Goal: Transaction & Acquisition: Purchase product/service

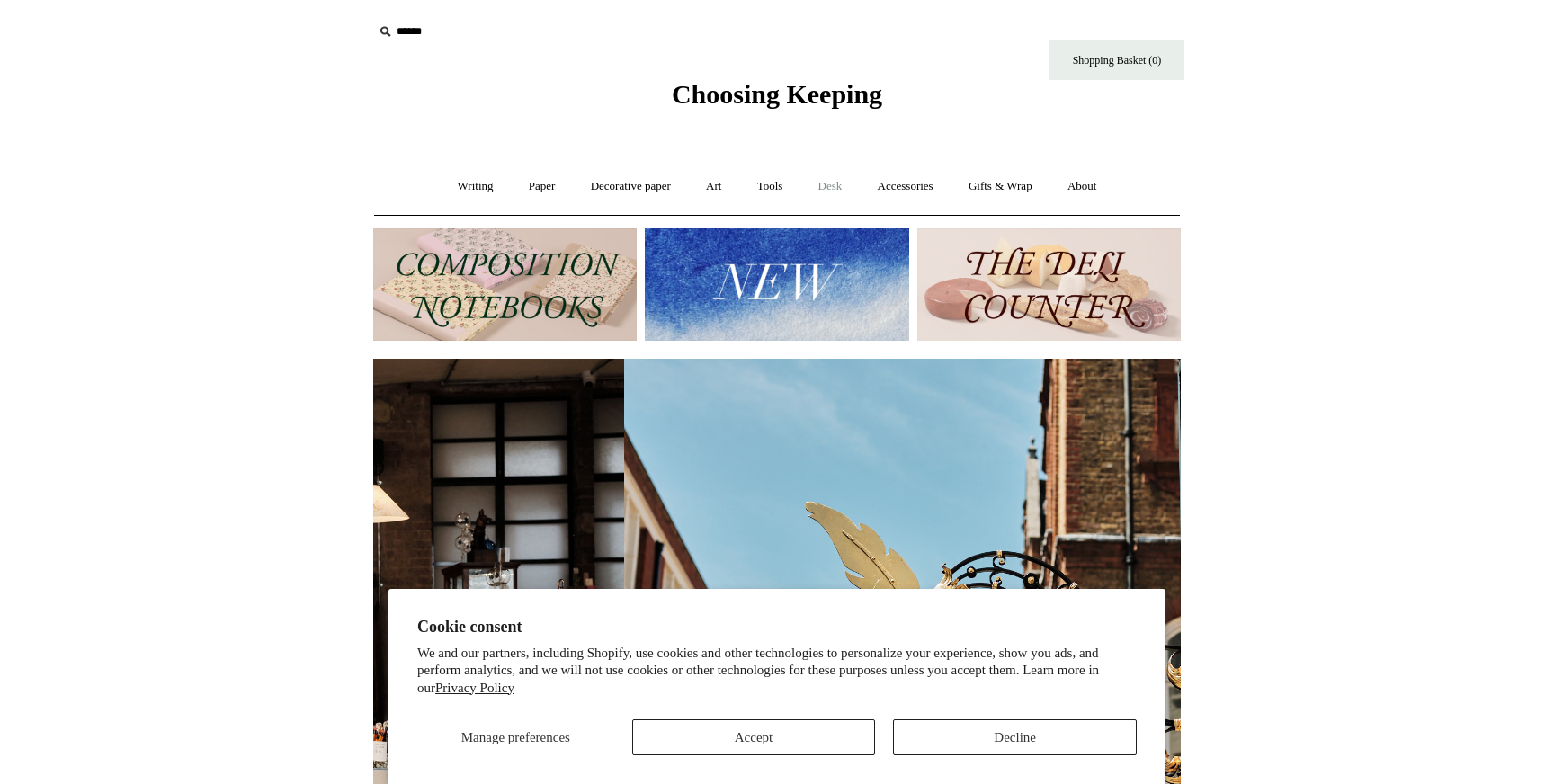
scroll to position [0, 807]
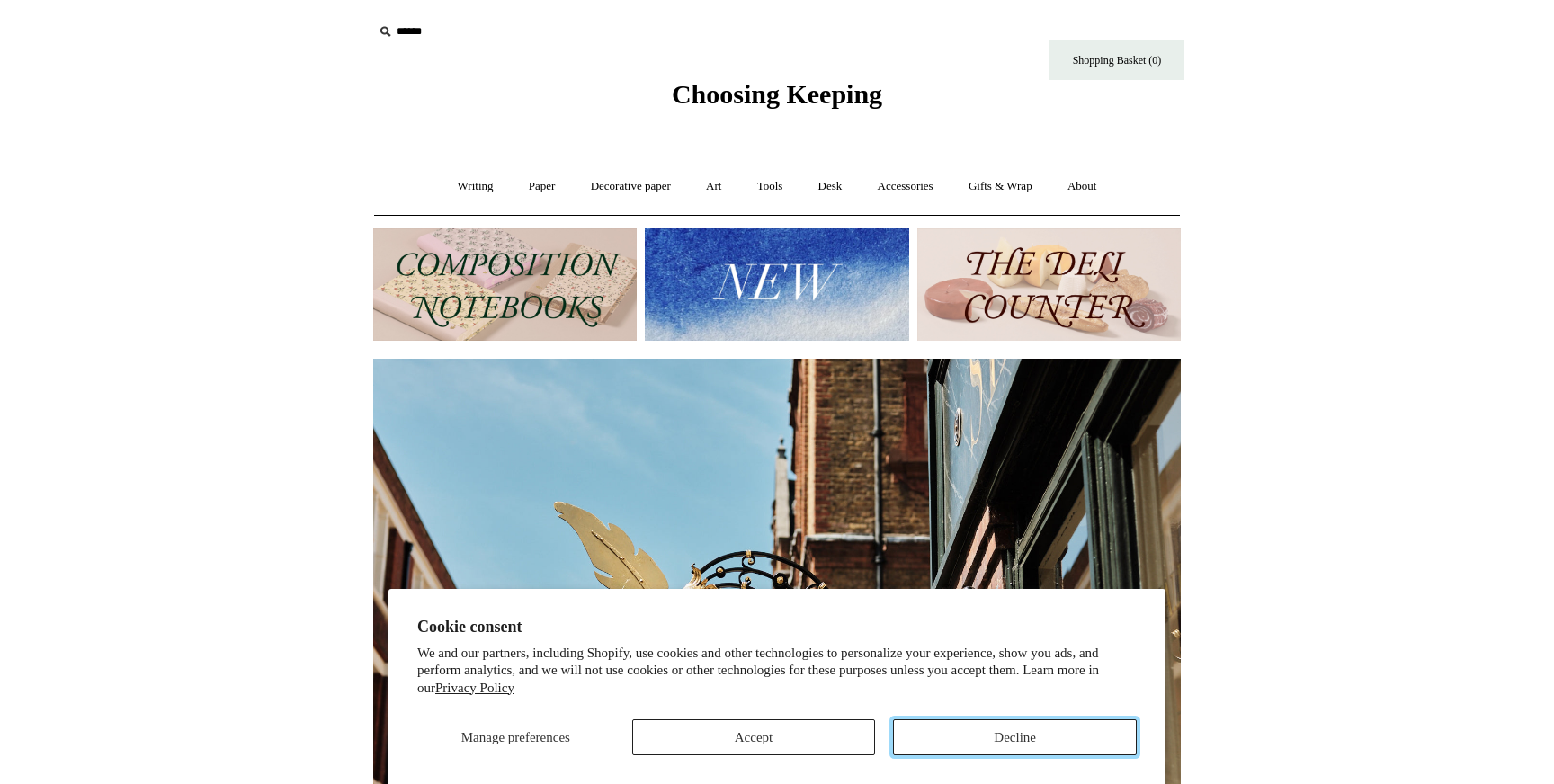
click at [937, 744] on button "Decline" at bounding box center [1014, 736] width 243 height 36
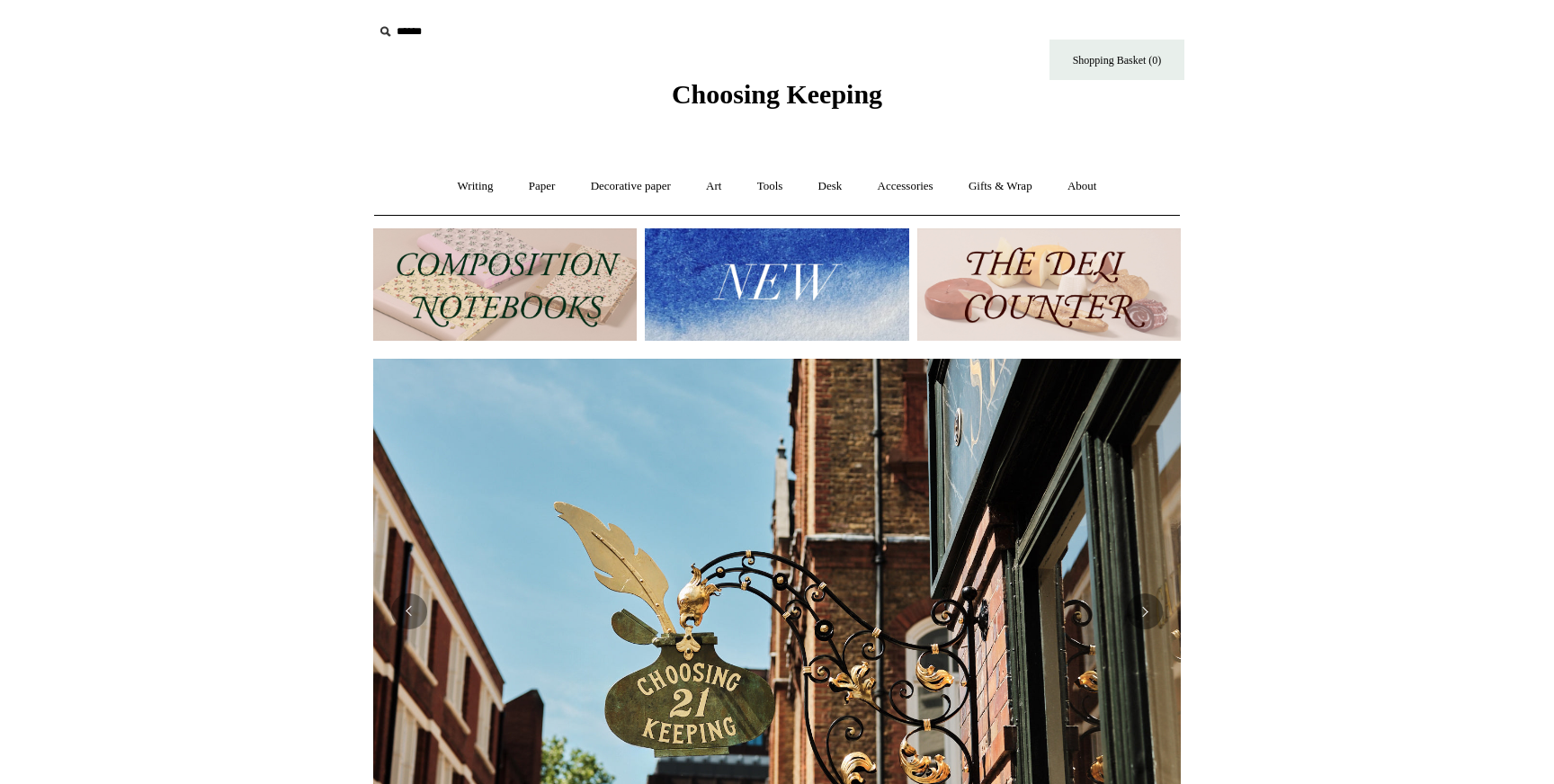
click at [1334, 331] on html "Cookie consent We and our partners, including Shopify, use cookies and other te…" at bounding box center [777, 756] width 1554 height 1514
click at [451, 185] on link "Writing +" at bounding box center [476, 186] width 68 height 48
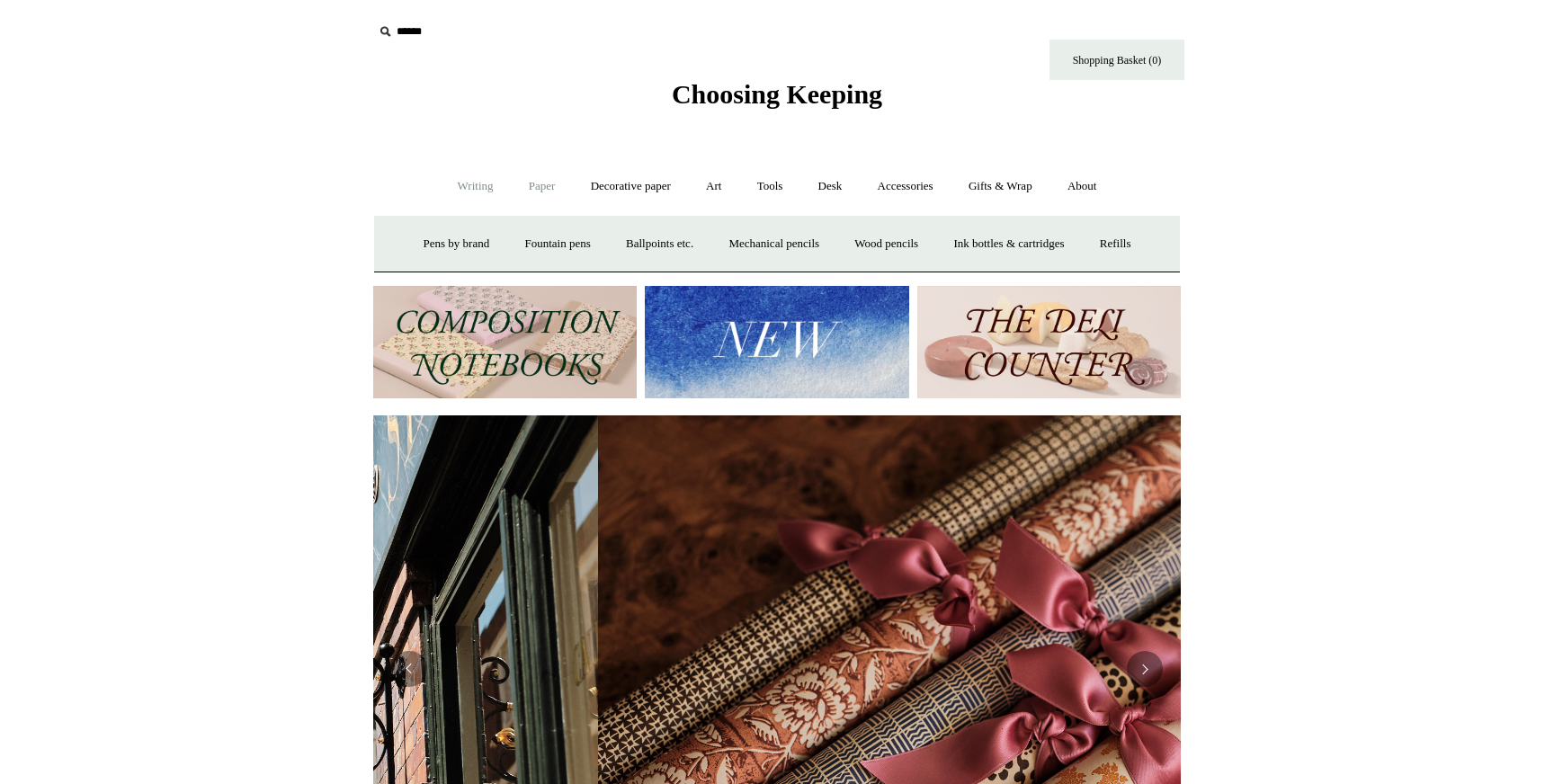
scroll to position [0, 1616]
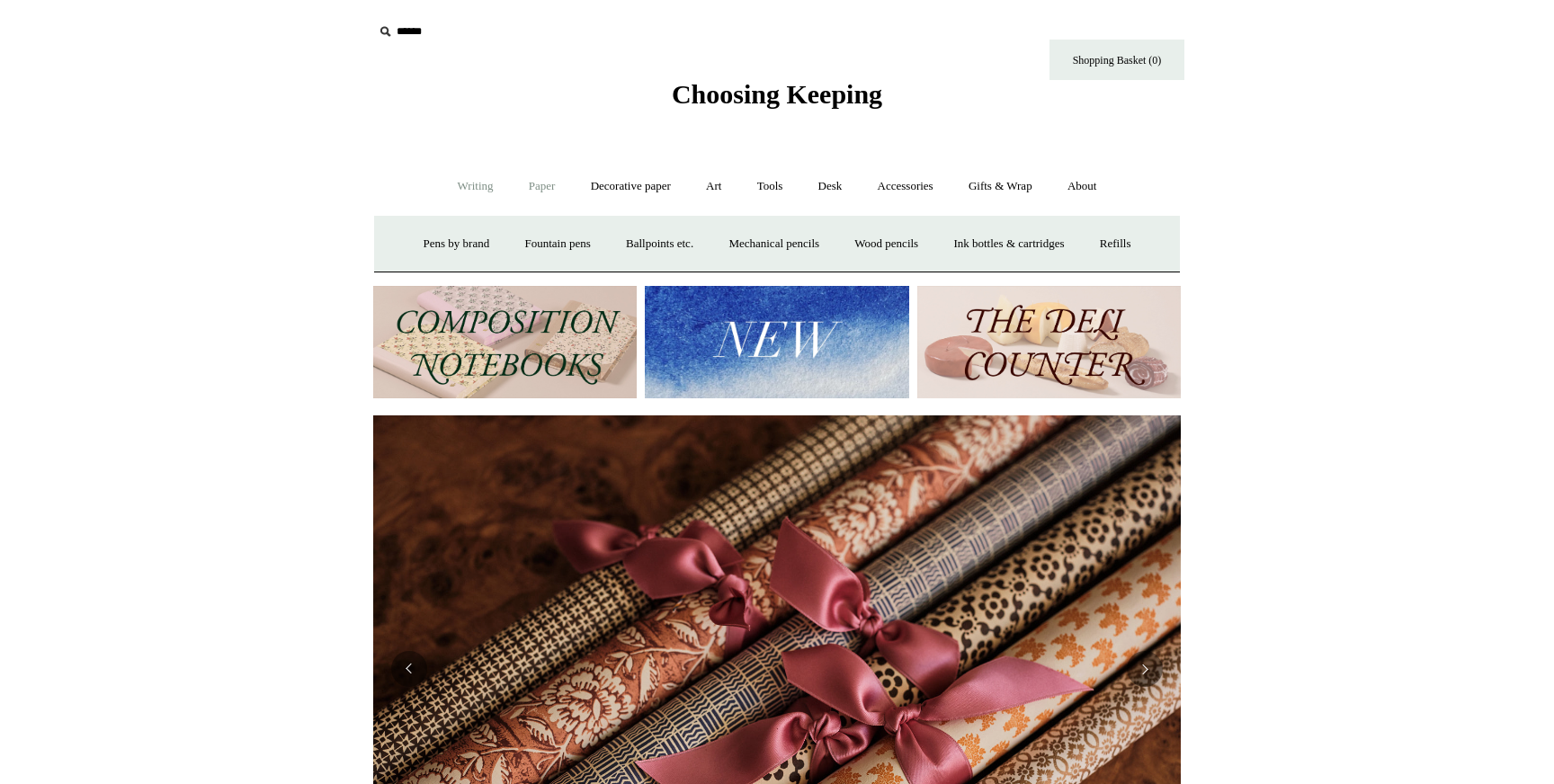
click at [529, 187] on link "Paper +" at bounding box center [542, 186] width 60 height 48
click at [504, 239] on link "Notebooks +" at bounding box center [525, 244] width 83 height 48
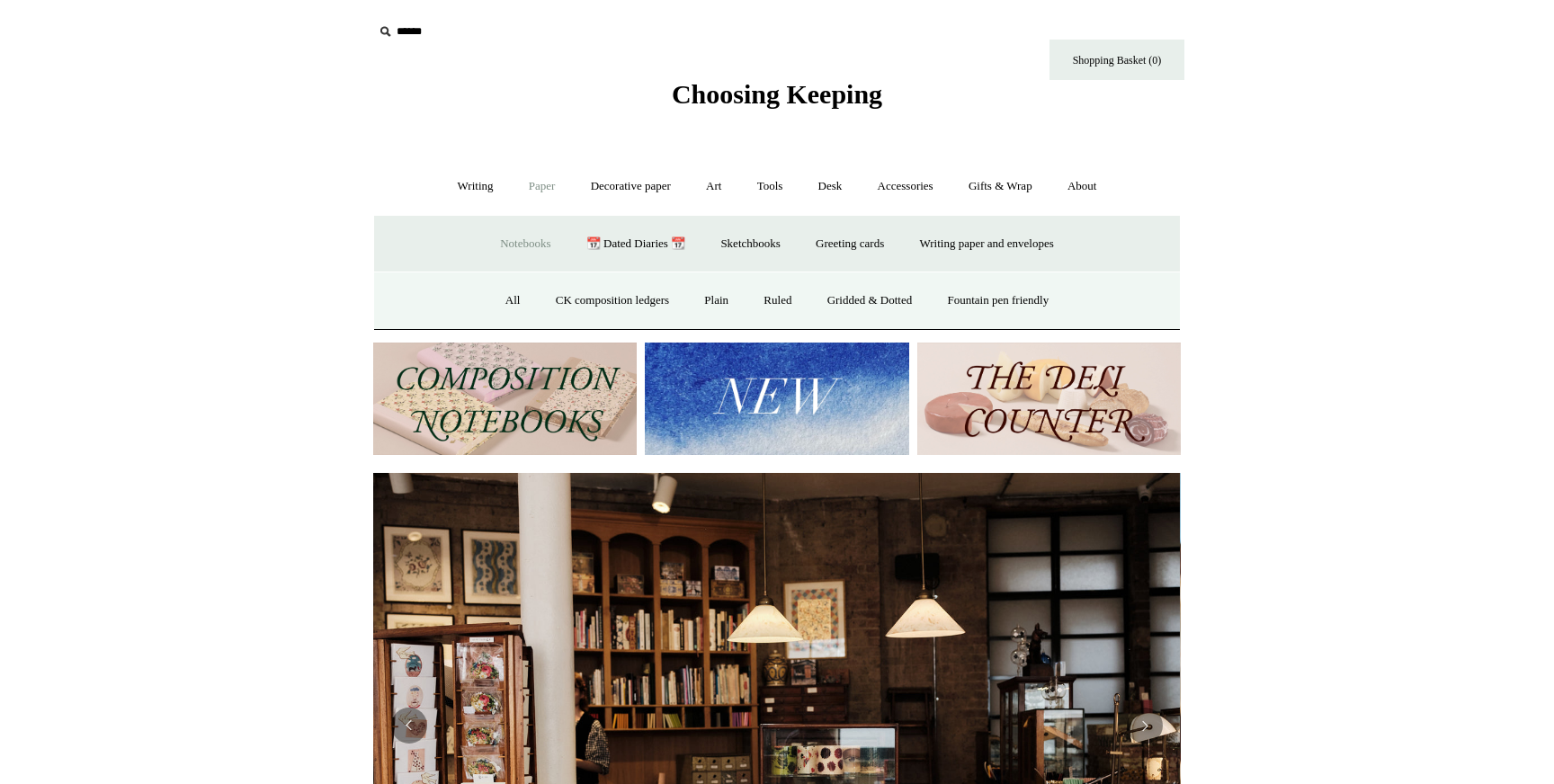
scroll to position [0, 0]
click at [760, 302] on link "Ruled" at bounding box center [778, 301] width 61 height 48
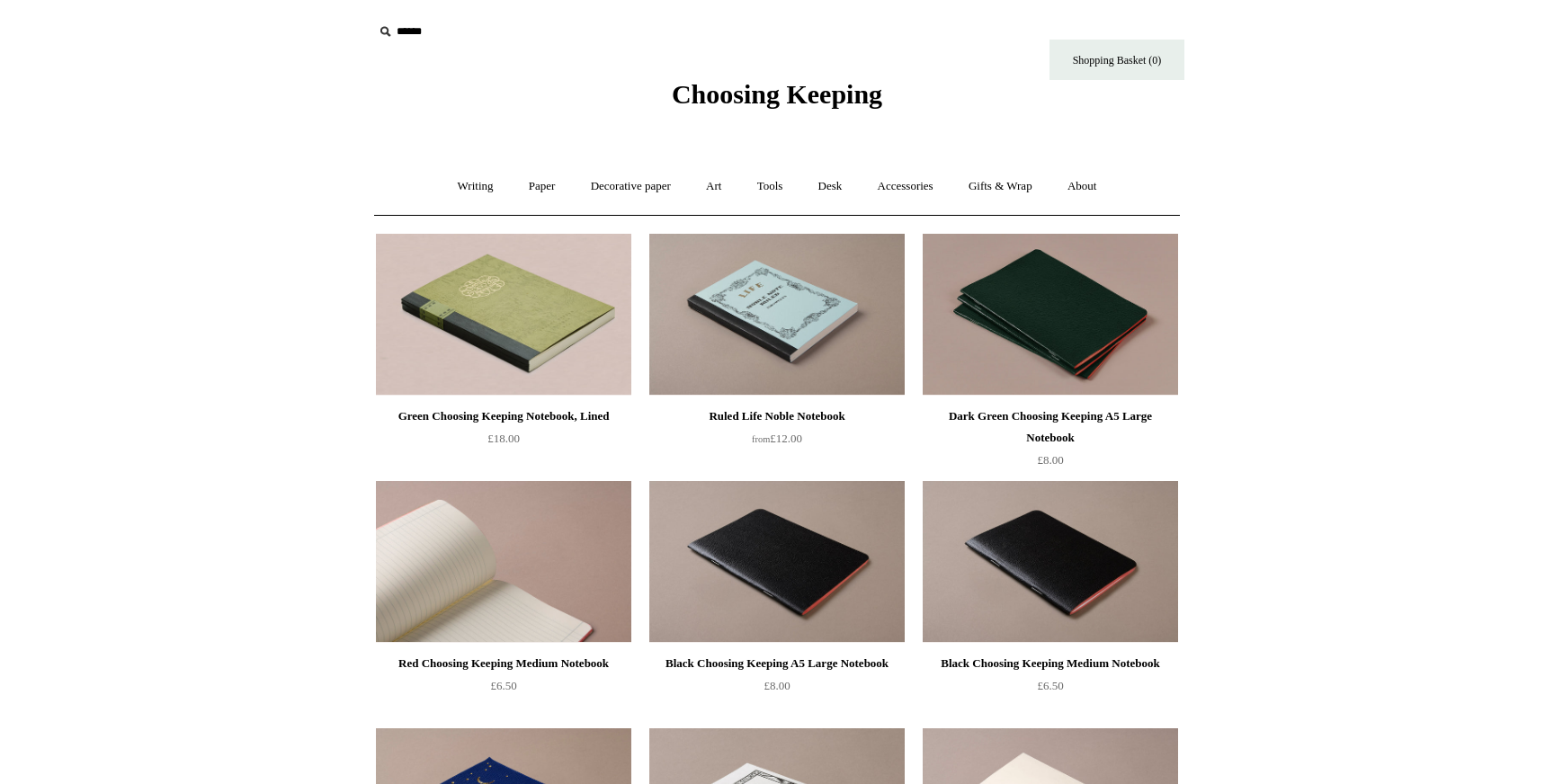
click at [485, 606] on img at bounding box center [503, 562] width 255 height 162
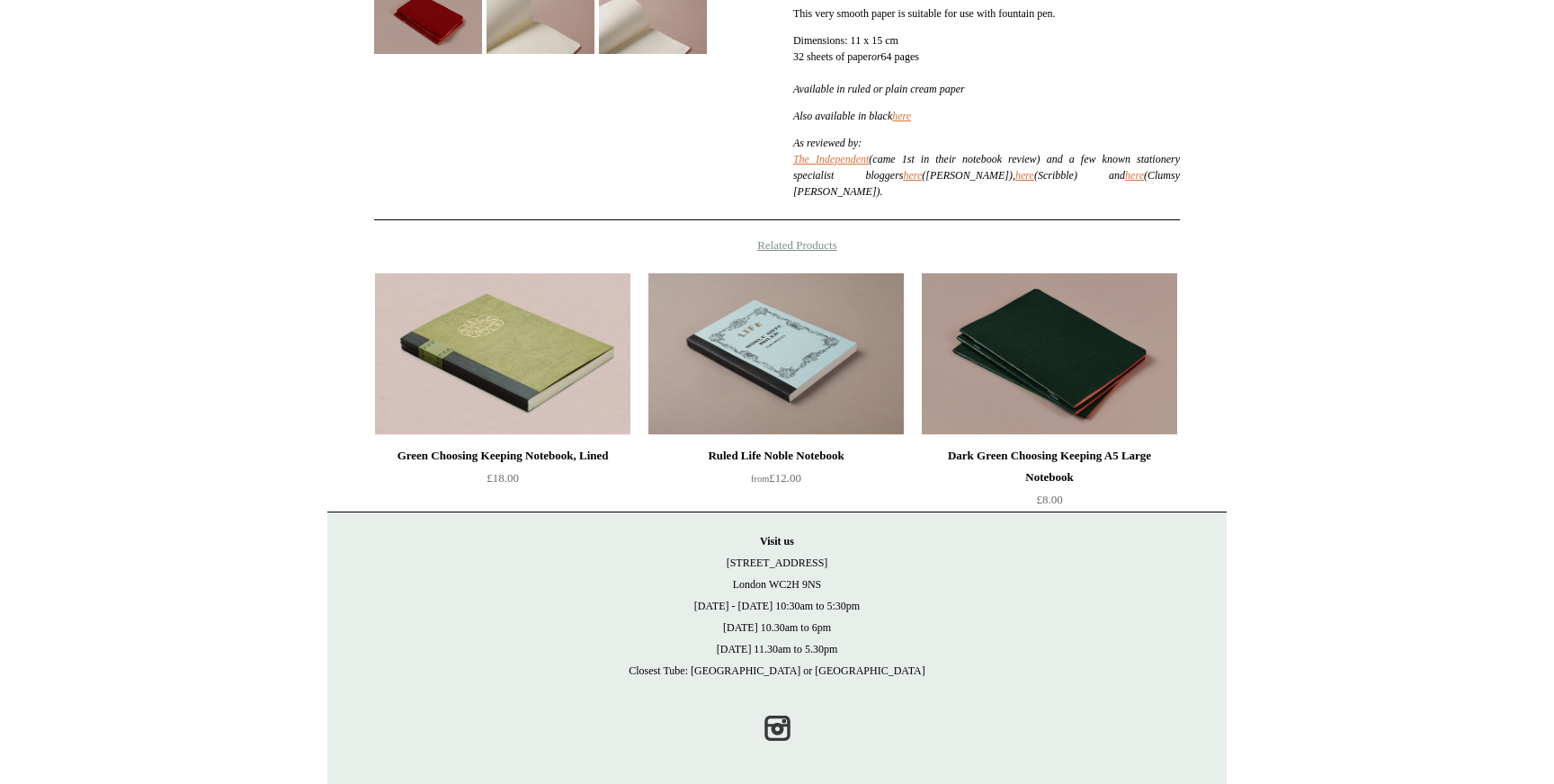
scroll to position [544, 0]
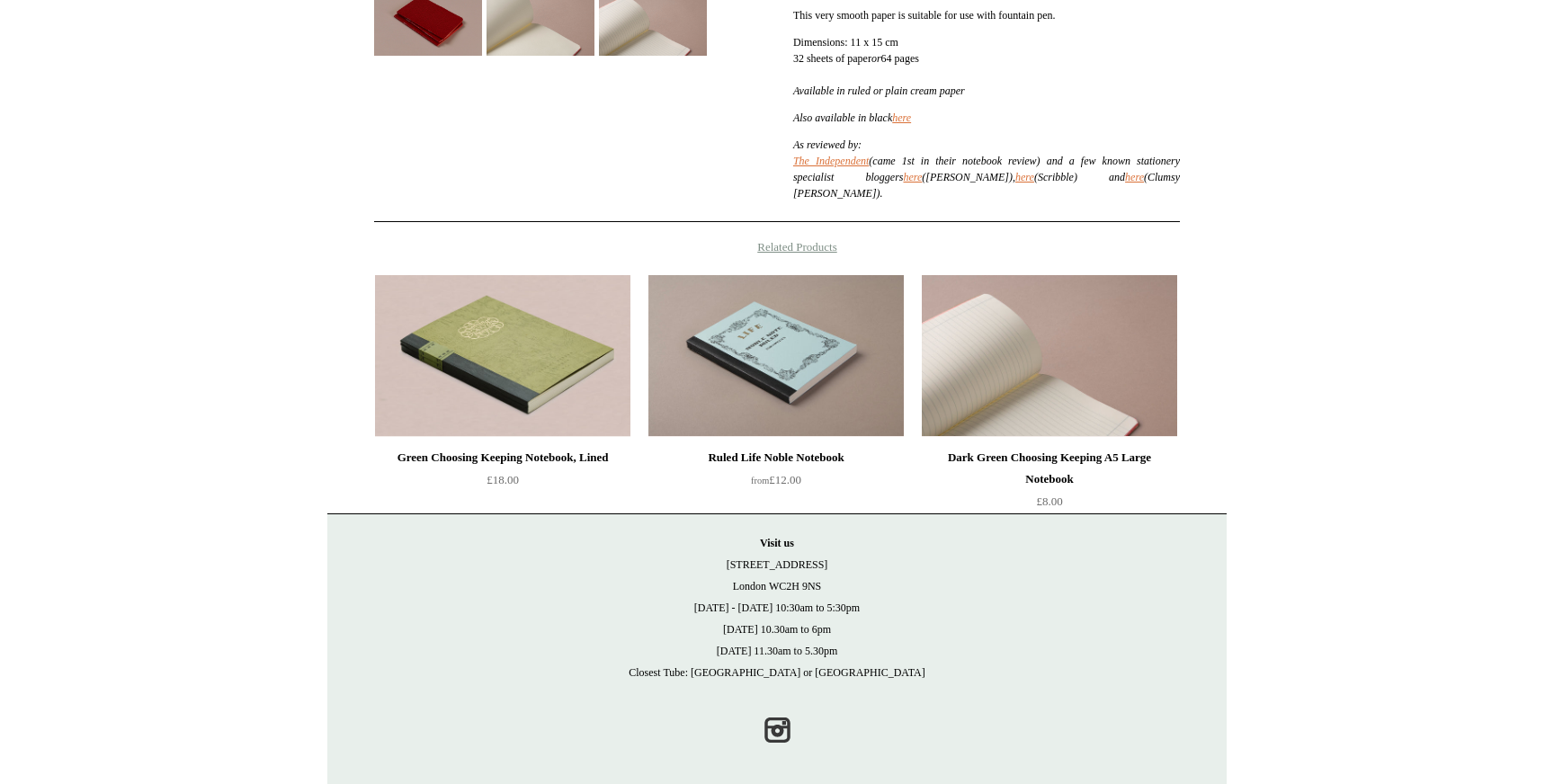
click at [1087, 389] on img at bounding box center [1050, 356] width 255 height 162
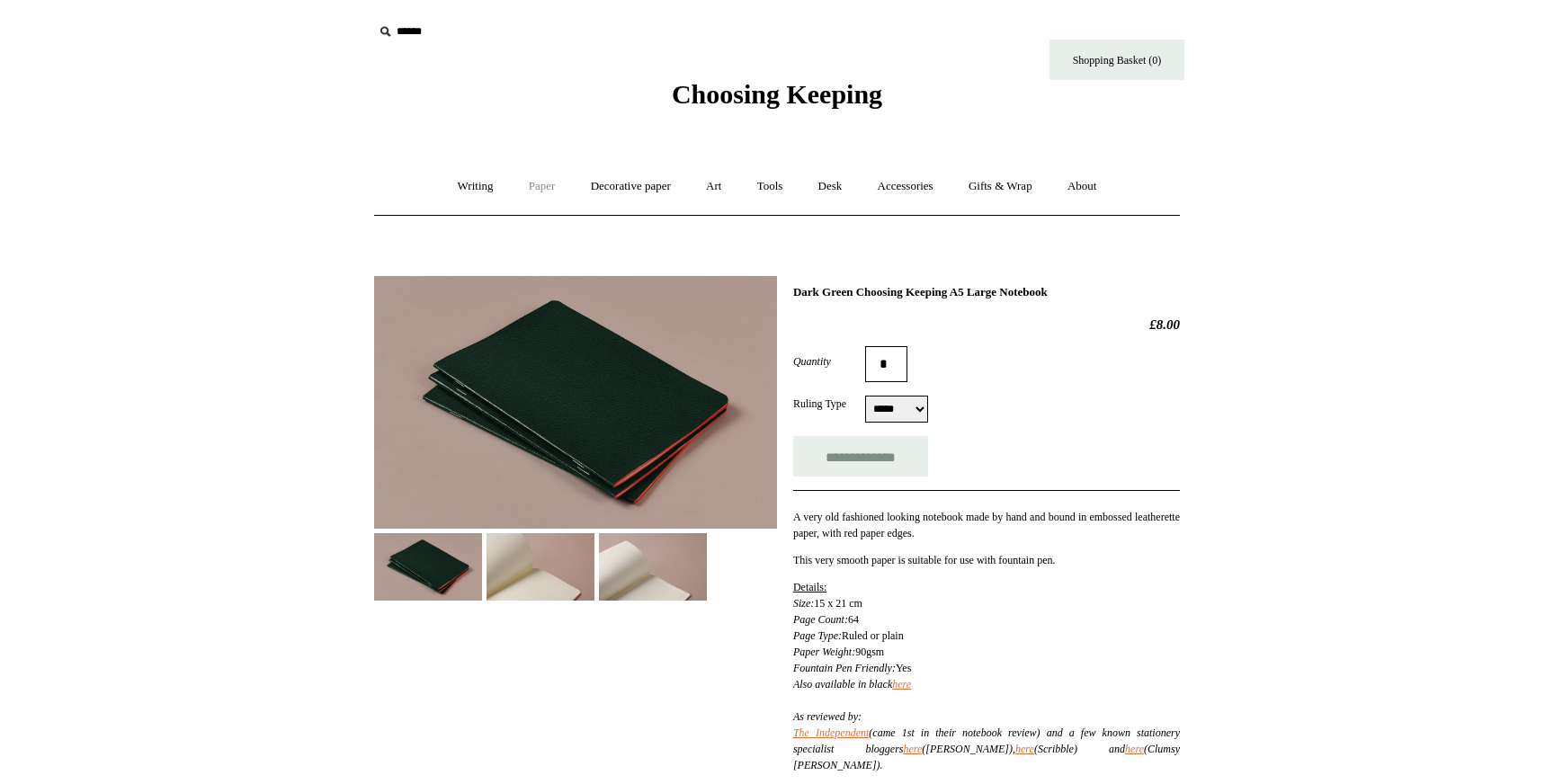
click at [547, 187] on link "Paper +" at bounding box center [542, 186] width 60 height 48
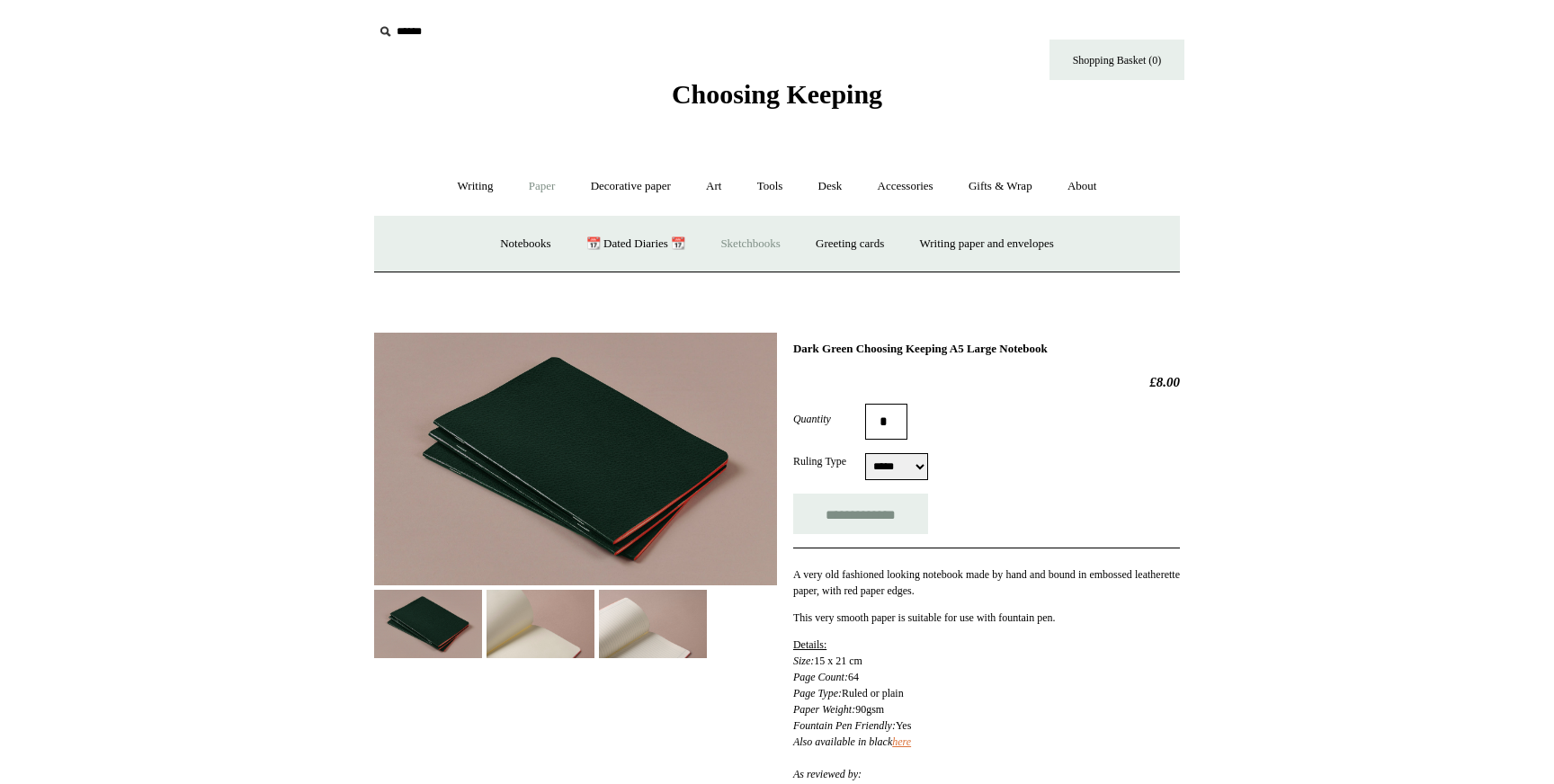
click at [724, 233] on link "Sketchbooks +" at bounding box center [750, 244] width 92 height 48
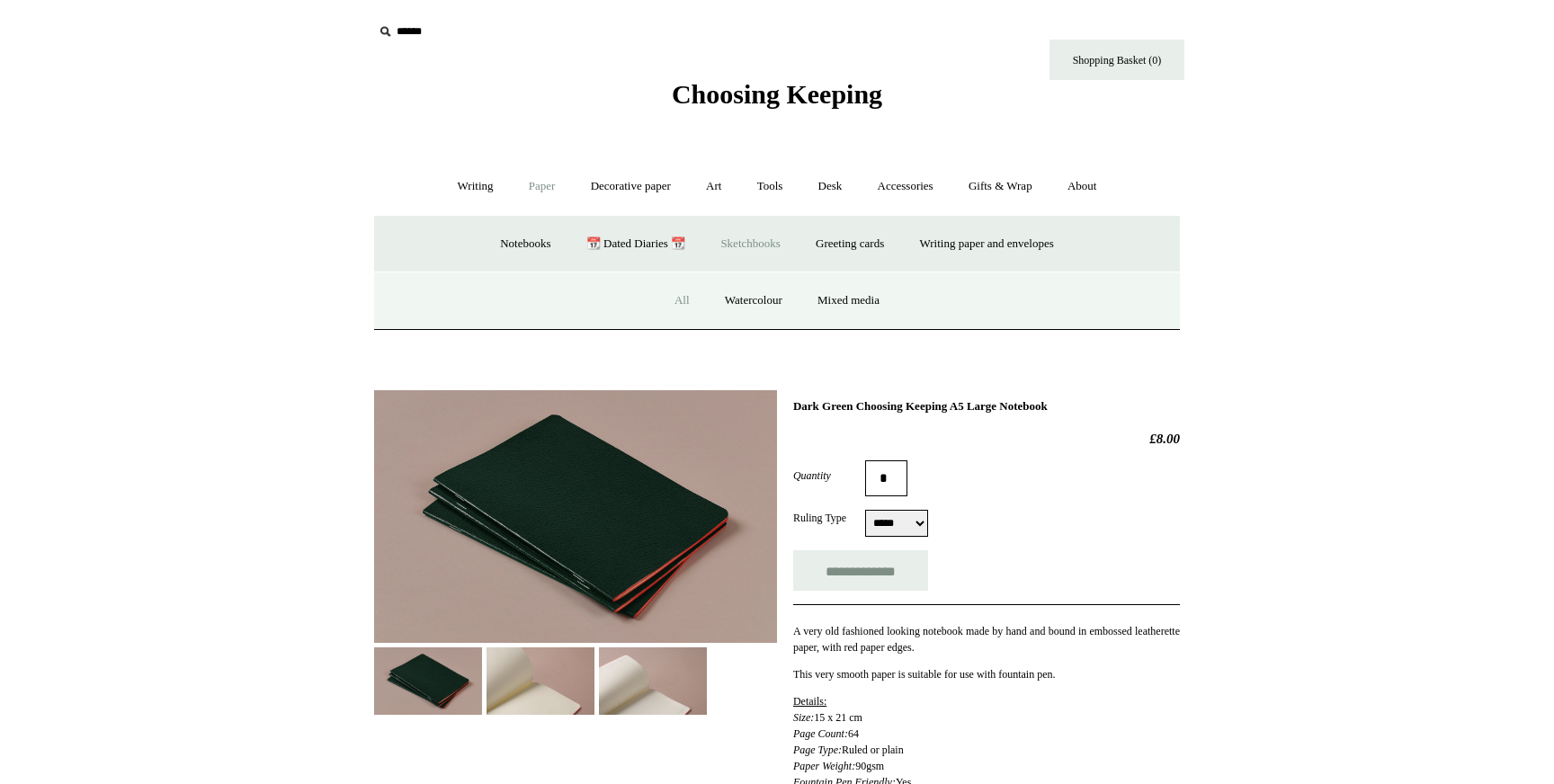
click at [673, 304] on link "All" at bounding box center [682, 301] width 48 height 48
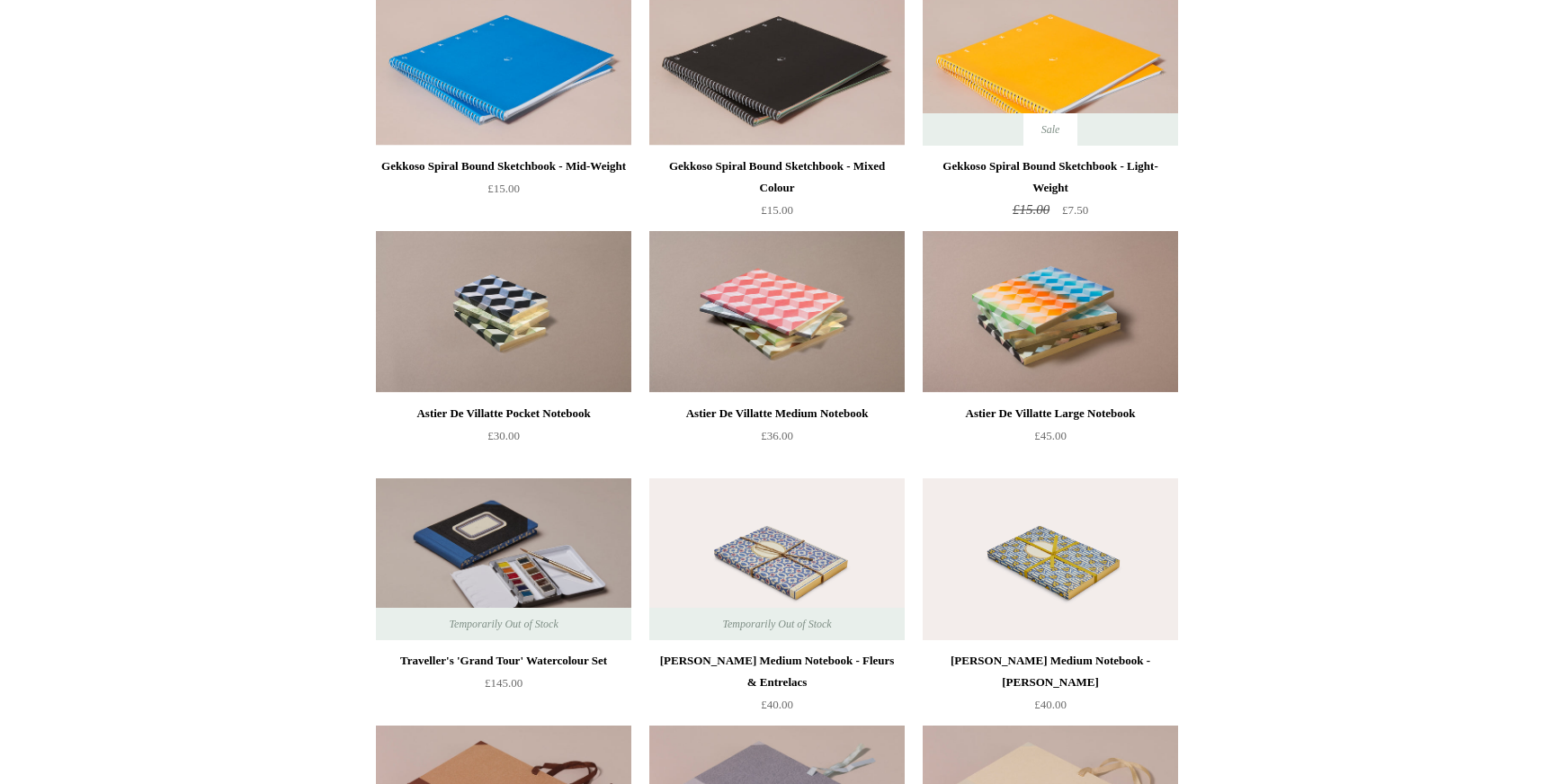
scroll to position [2176, 0]
